Goal: Task Accomplishment & Management: Use online tool/utility

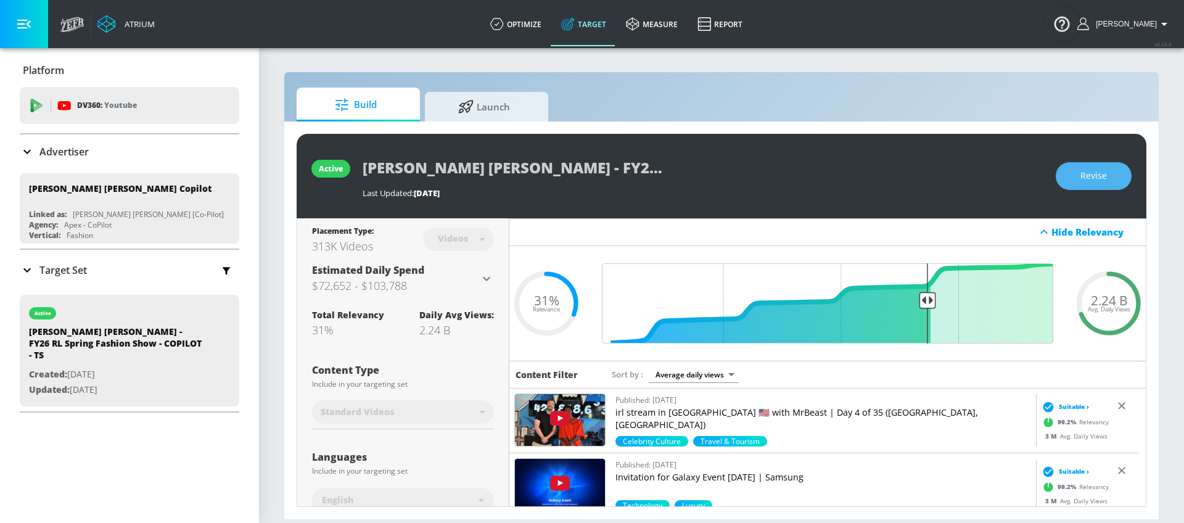
click at [1066, 179] on button "Revise" at bounding box center [1093, 176] width 76 height 28
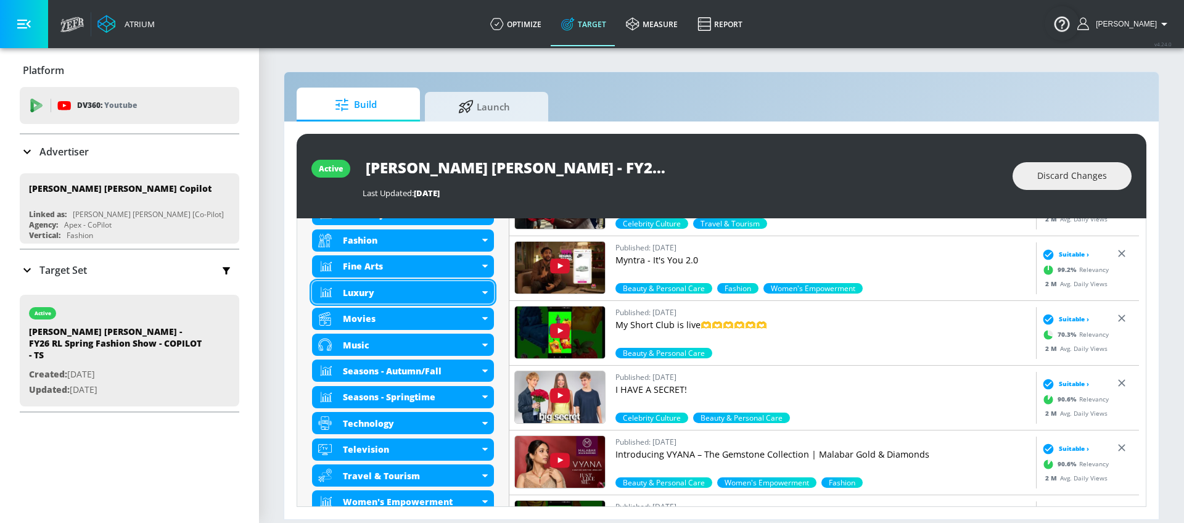
scroll to position [702, 0]
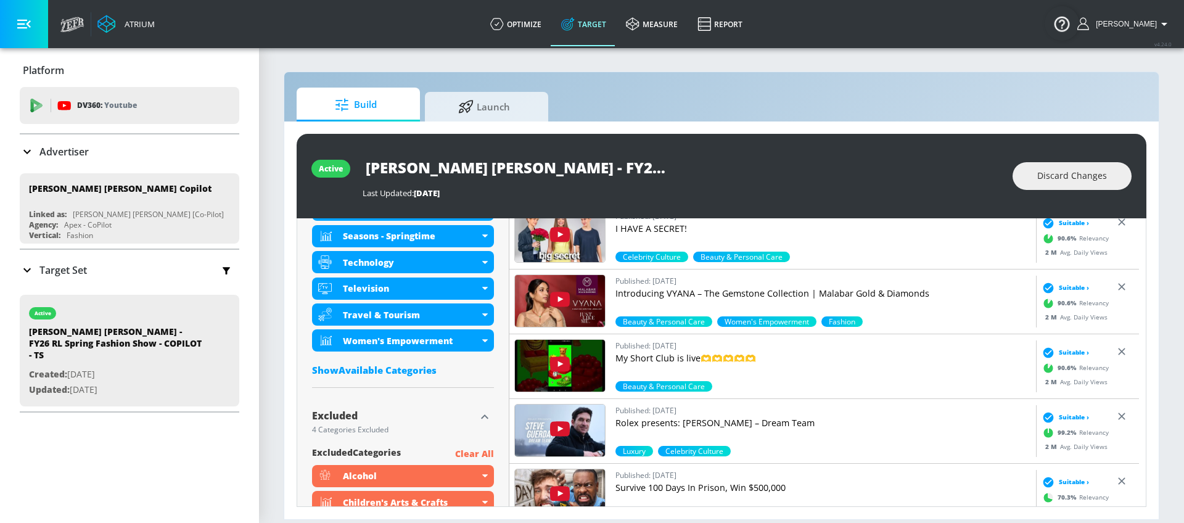
click at [394, 367] on div "Show Available Categories" at bounding box center [403, 370] width 182 height 12
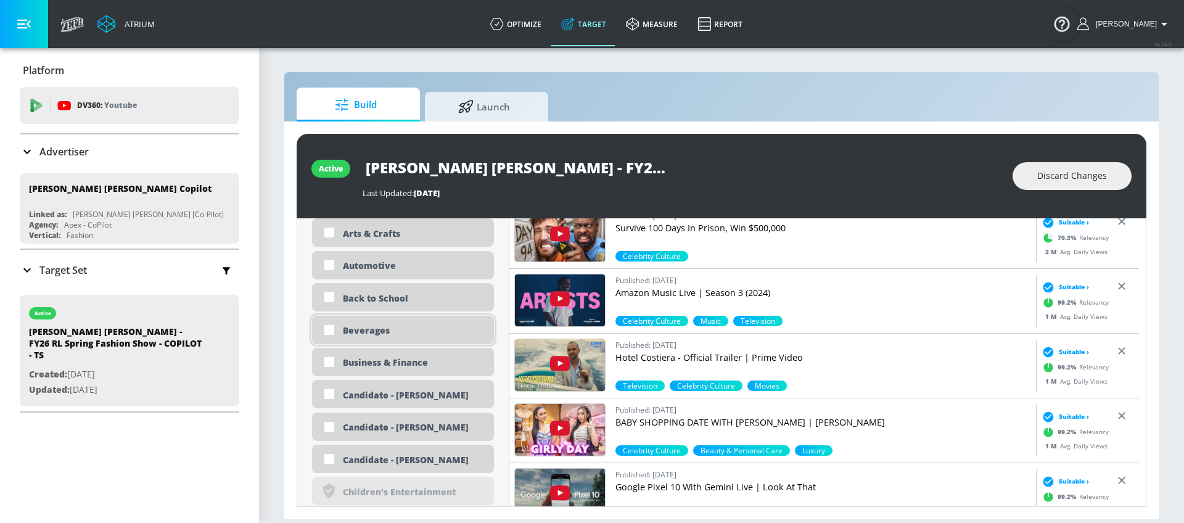
scroll to position [960, 0]
click at [383, 260] on div "Automotive" at bounding box center [414, 266] width 142 height 12
checkbox input "true"
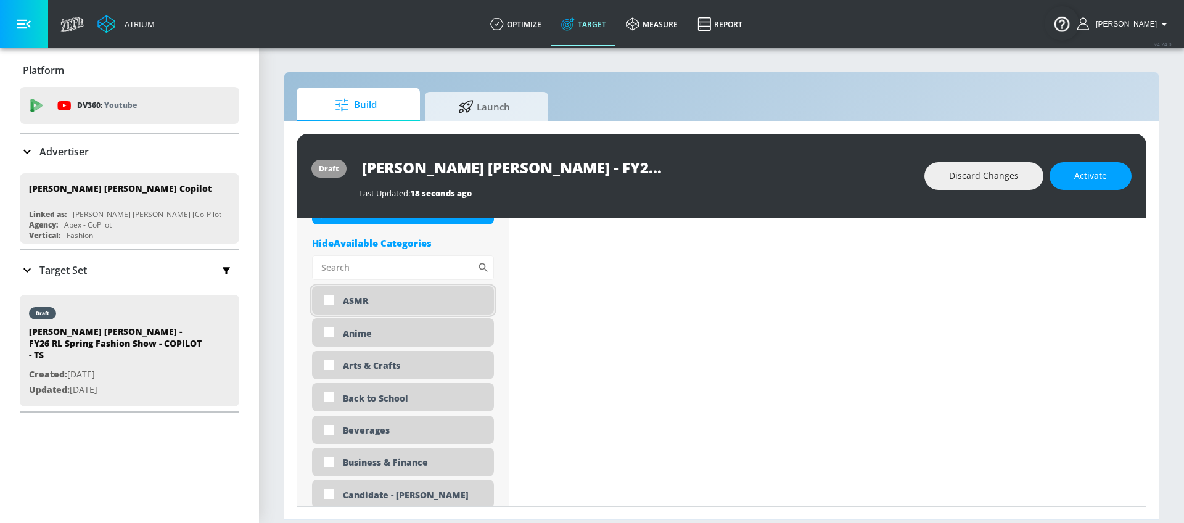
scroll to position [872, 0]
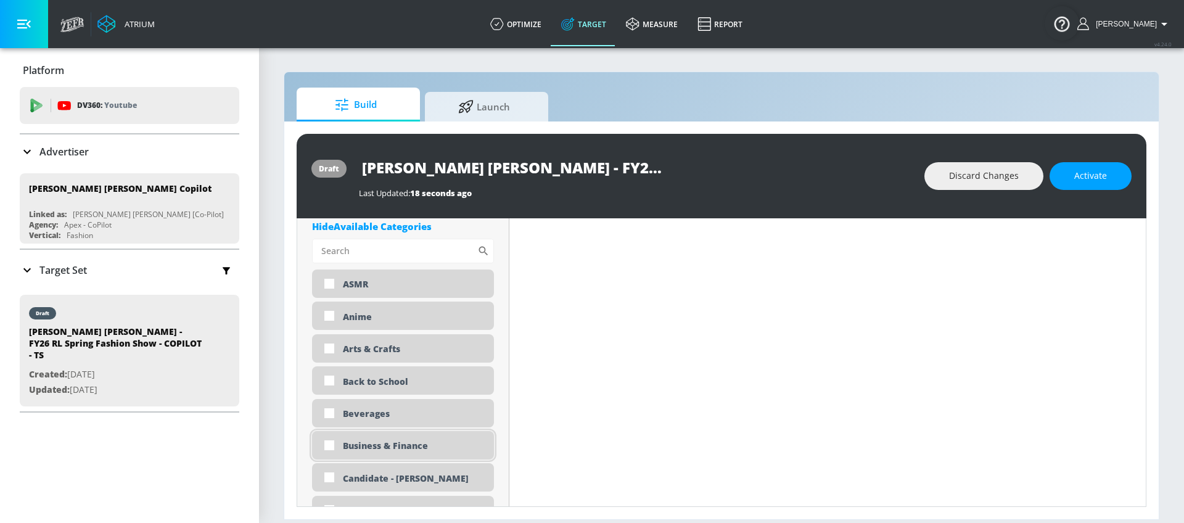
click at [389, 443] on div "Business & Finance" at bounding box center [414, 446] width 142 height 12
checkbox input "true"
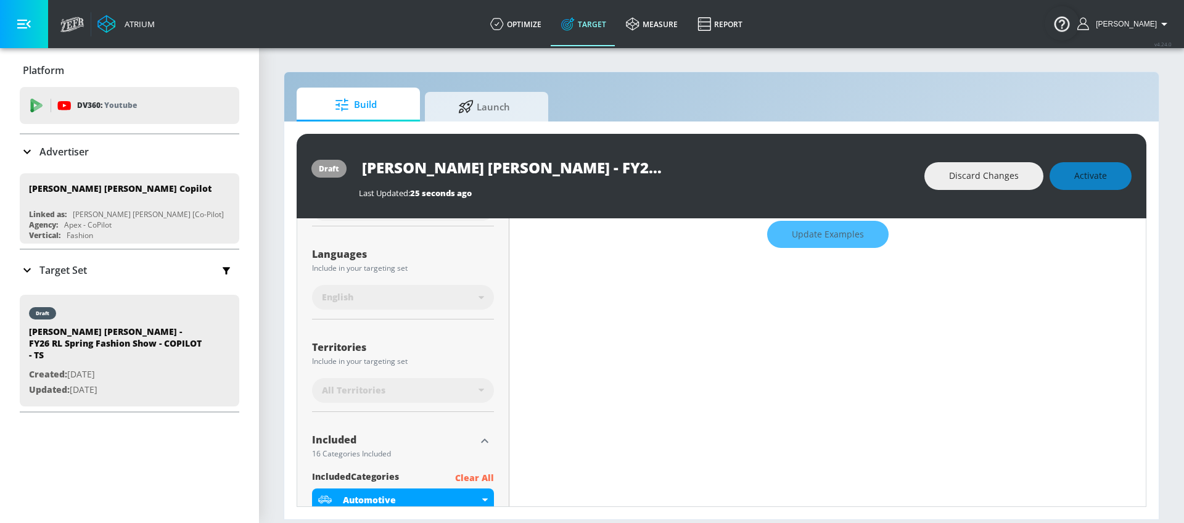
scroll to position [0, 0]
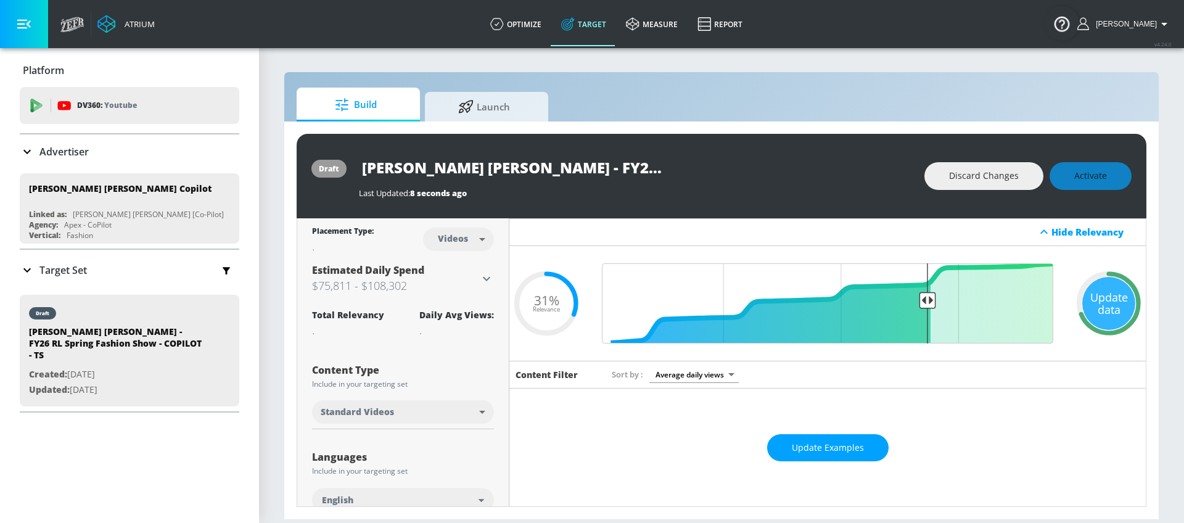
click at [1106, 293] on div "Update data" at bounding box center [1108, 303] width 53 height 53
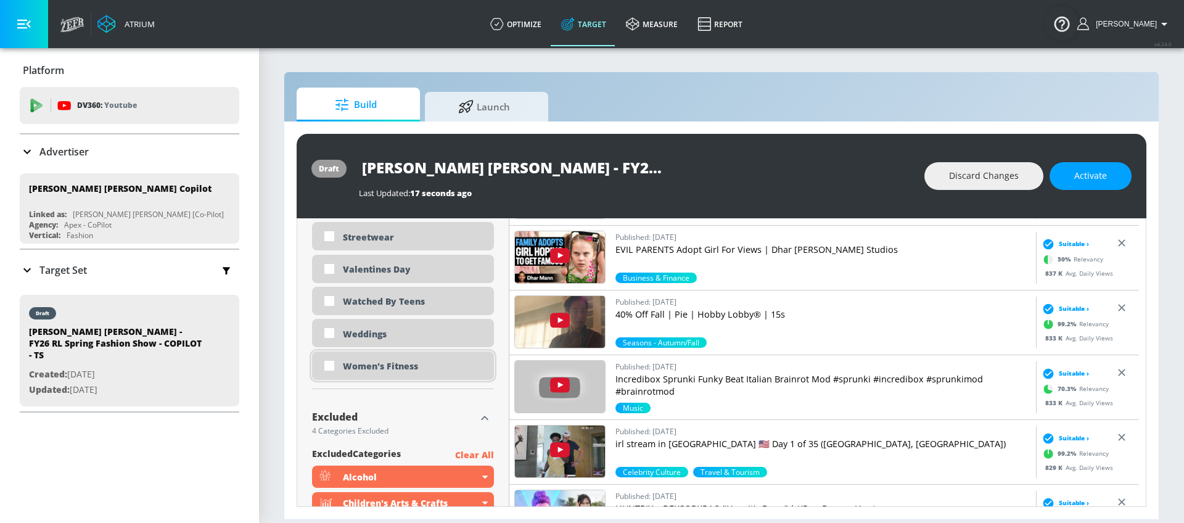
scroll to position [3817, 0]
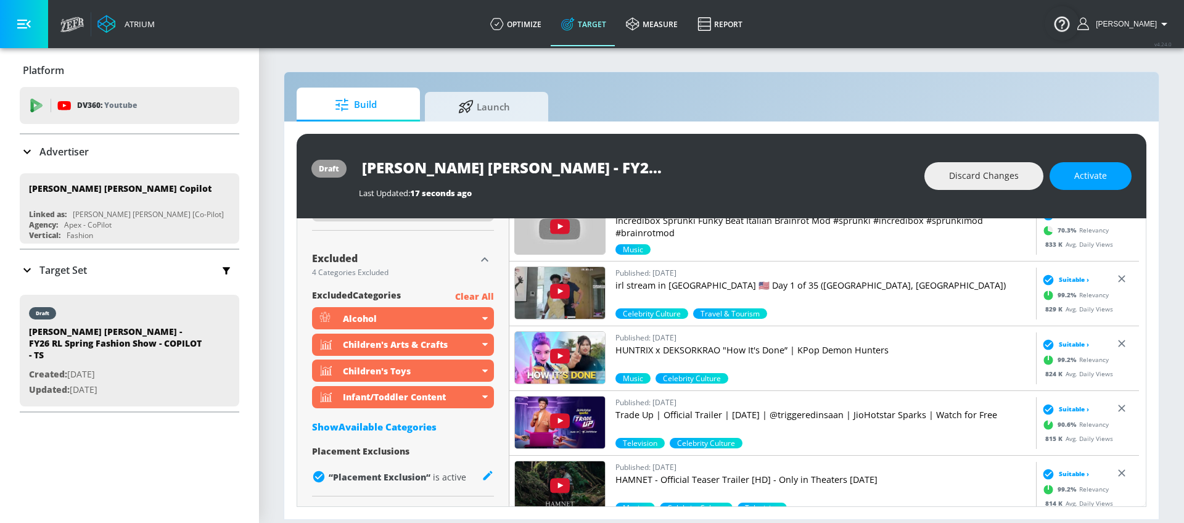
click at [419, 429] on div "Show Available Categories" at bounding box center [403, 426] width 182 height 12
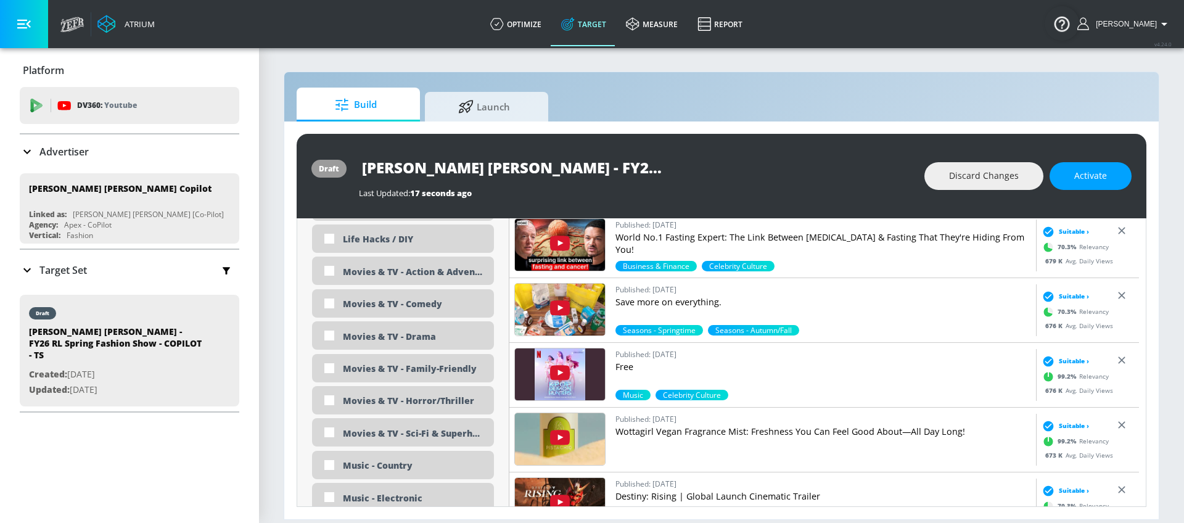
scroll to position [5772, 0]
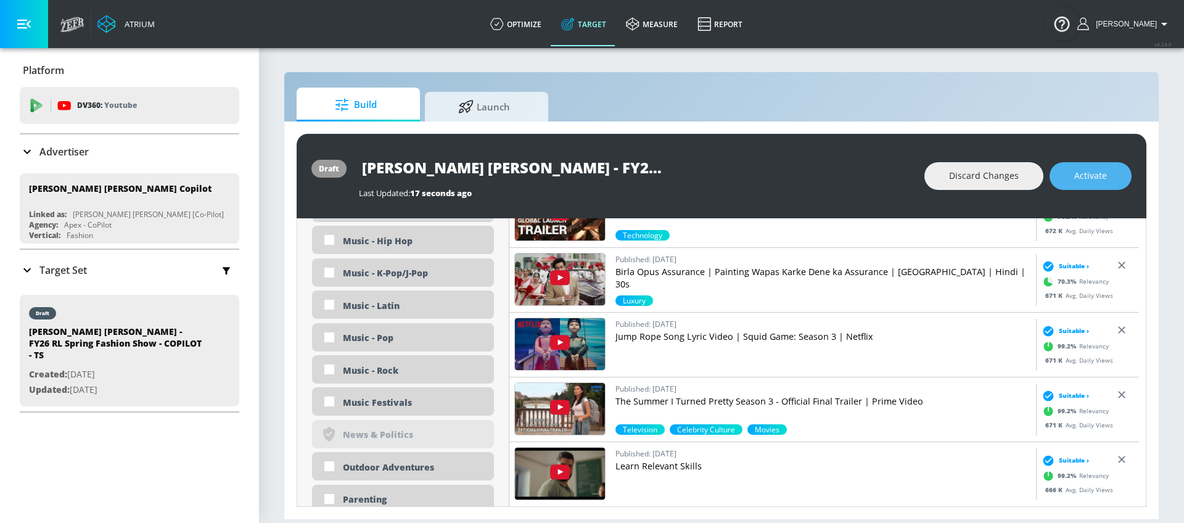
click at [1068, 174] on button "Activate" at bounding box center [1090, 176] width 82 height 28
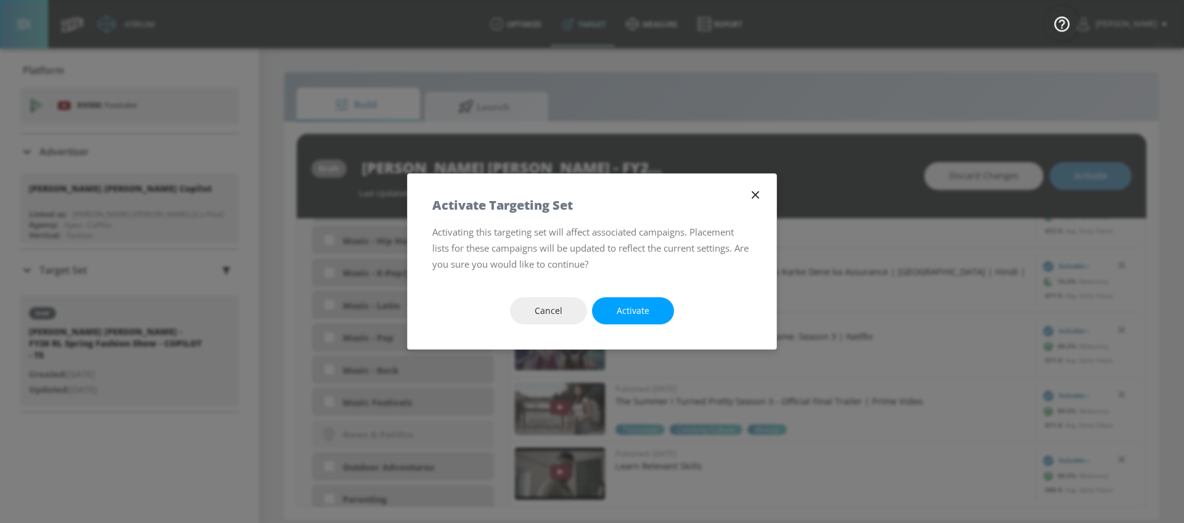
drag, startPoint x: 652, startPoint y: 308, endPoint x: 638, endPoint y: 303, distance: 15.0
click at [652, 307] on button "Activate" at bounding box center [633, 311] width 82 height 28
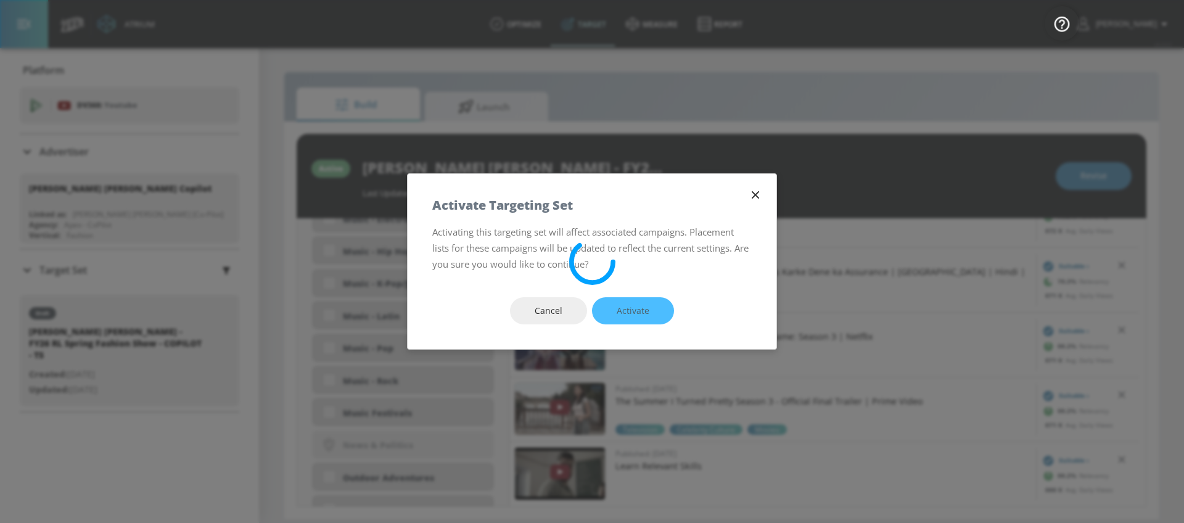
scroll to position [5782, 0]
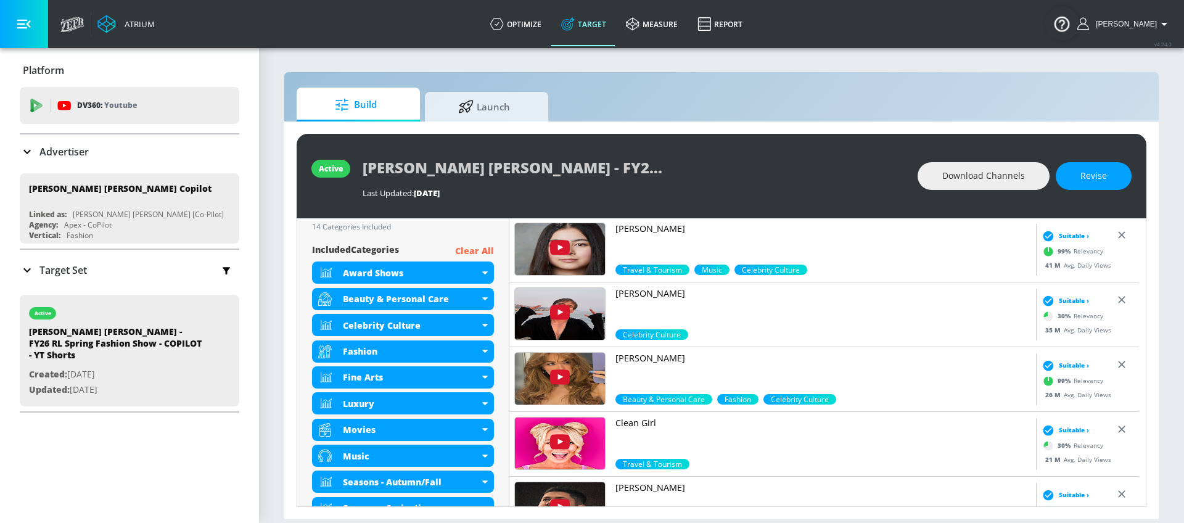
scroll to position [134, 0]
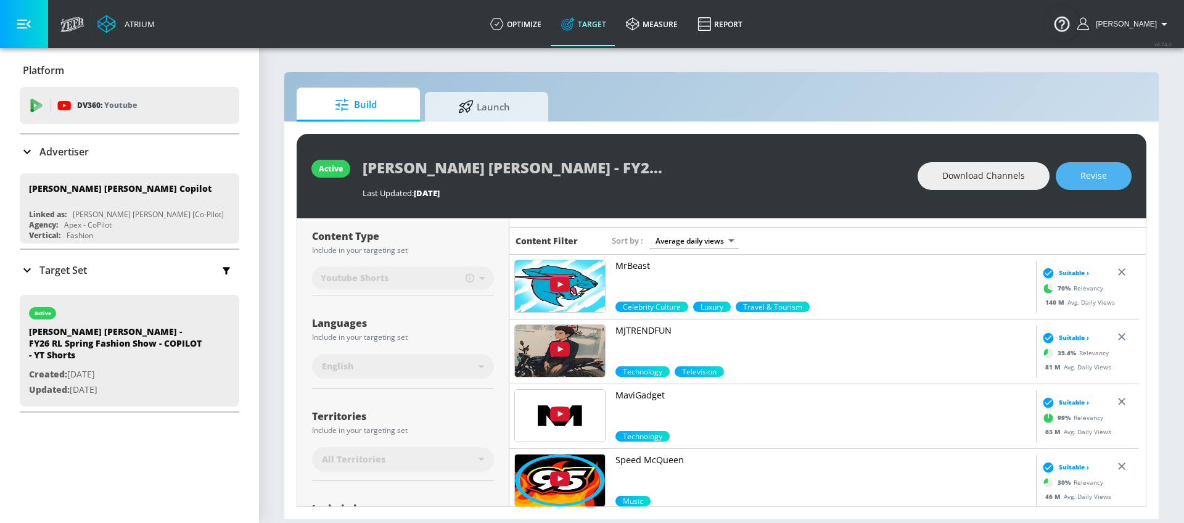
click at [1103, 176] on span "Revise" at bounding box center [1093, 175] width 27 height 15
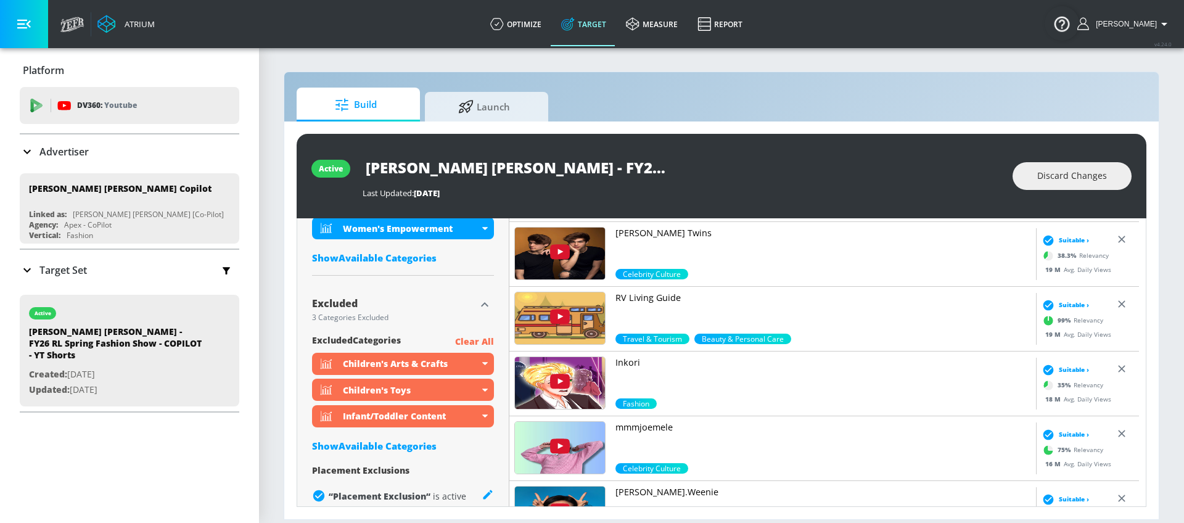
scroll to position [817, 0]
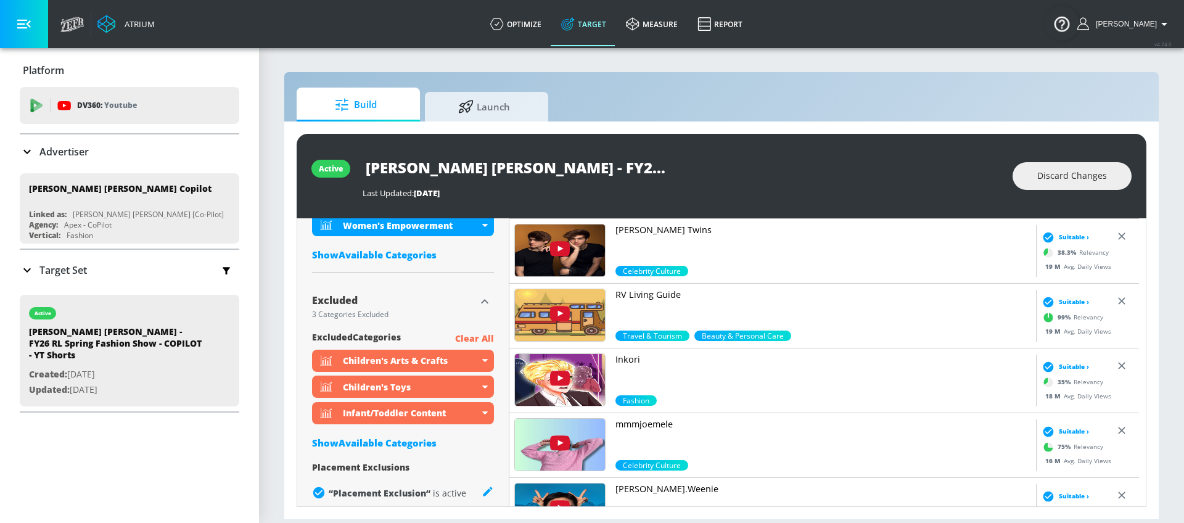
click at [412, 255] on div "Show Available Categories" at bounding box center [403, 254] width 182 height 12
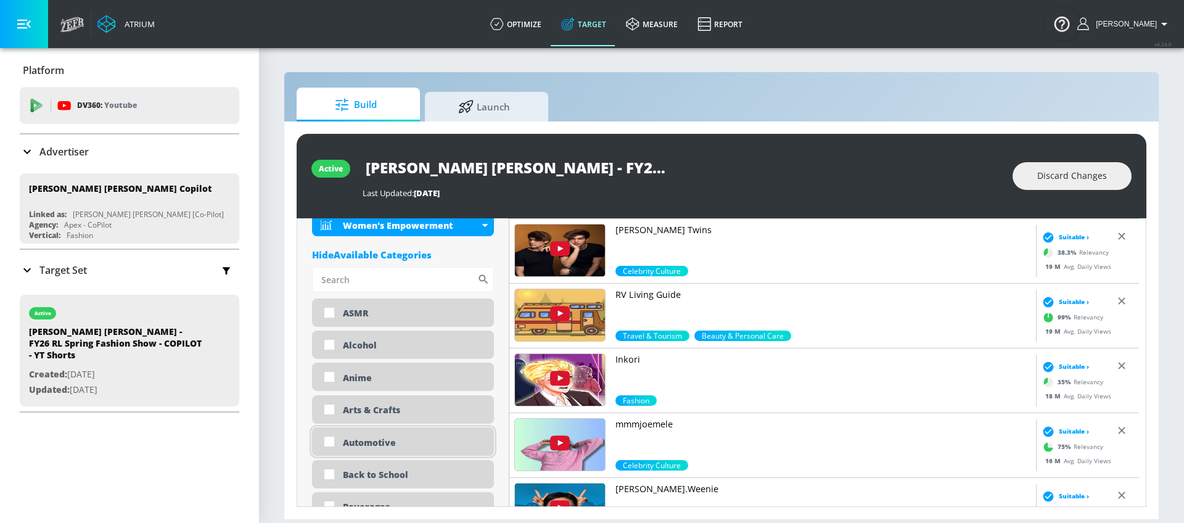
click at [386, 440] on div "Automotive" at bounding box center [414, 442] width 142 height 12
checkbox input "true"
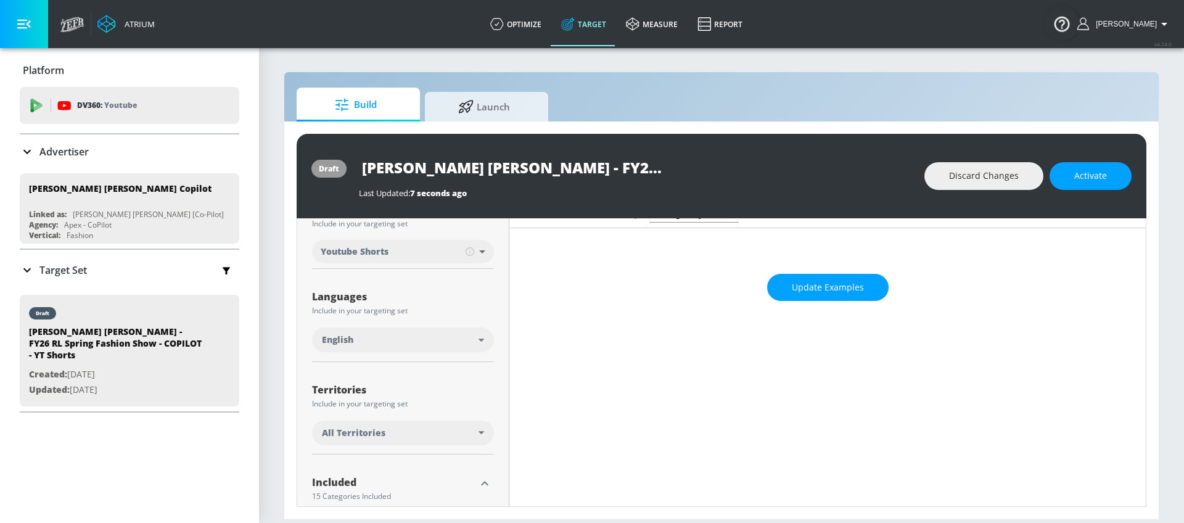
scroll to position [0, 0]
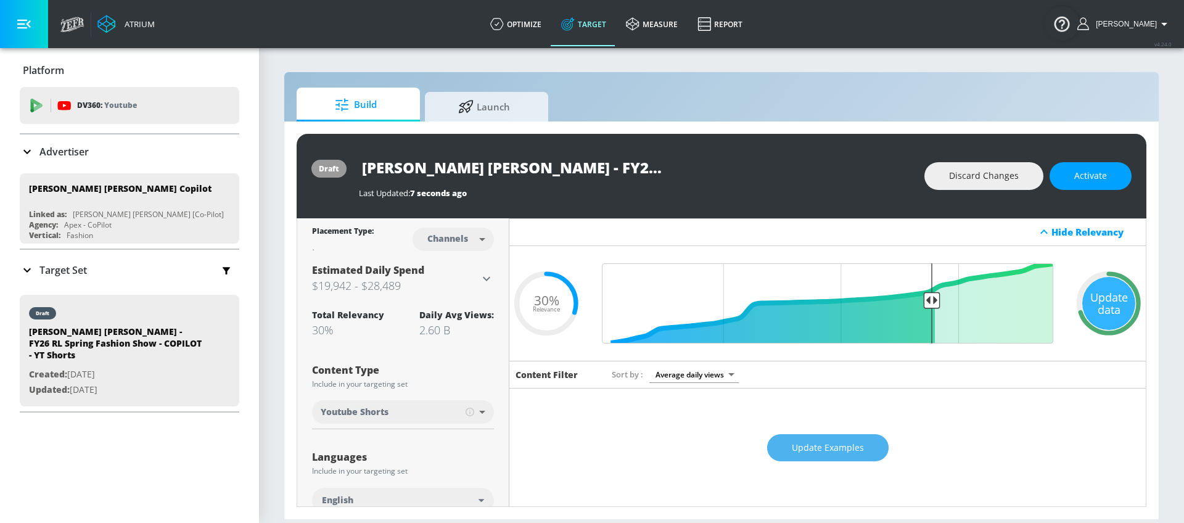
click at [854, 438] on button "Update Examples" at bounding box center [827, 448] width 121 height 28
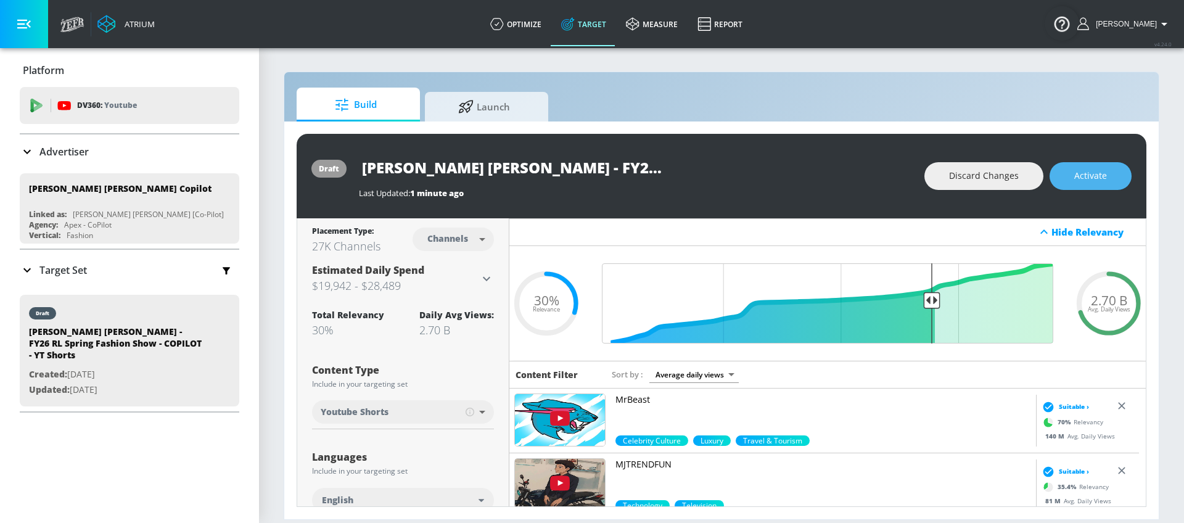
click at [1113, 175] on button "Activate" at bounding box center [1090, 176] width 82 height 28
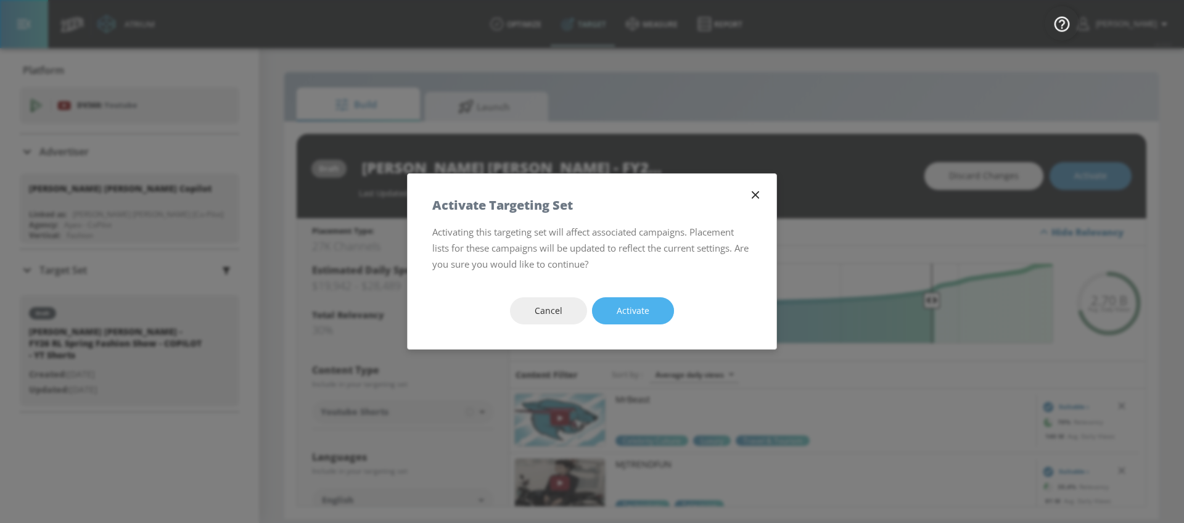
click at [652, 310] on button "Activate" at bounding box center [633, 311] width 82 height 28
